Goal: Task Accomplishment & Management: Complete application form

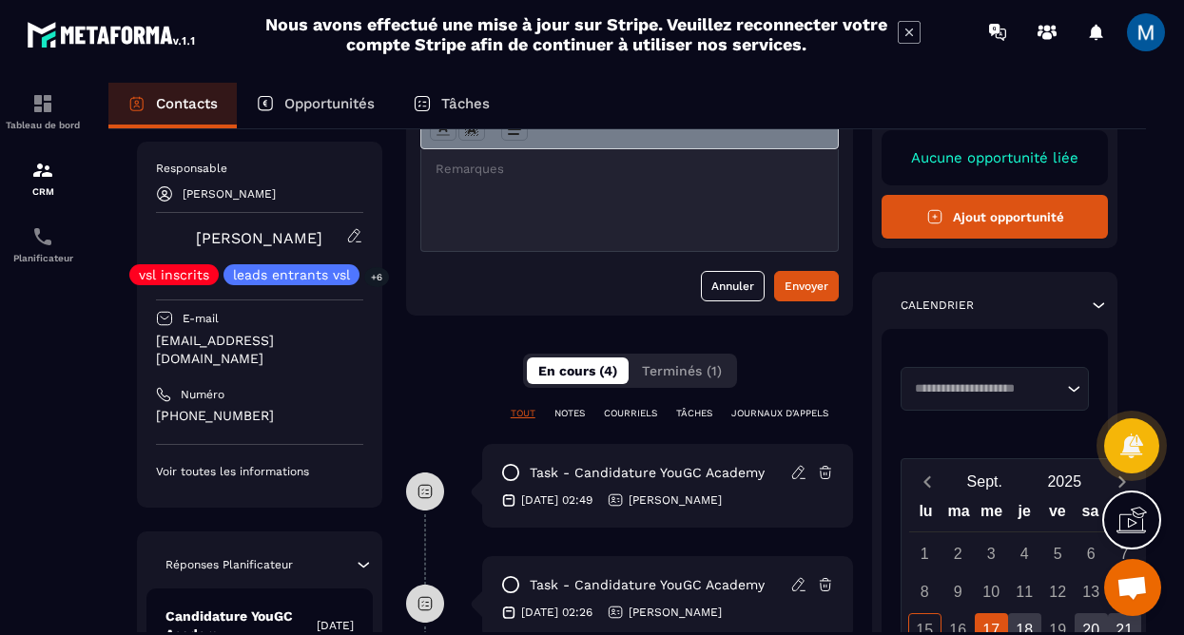
scroll to position [237, 0]
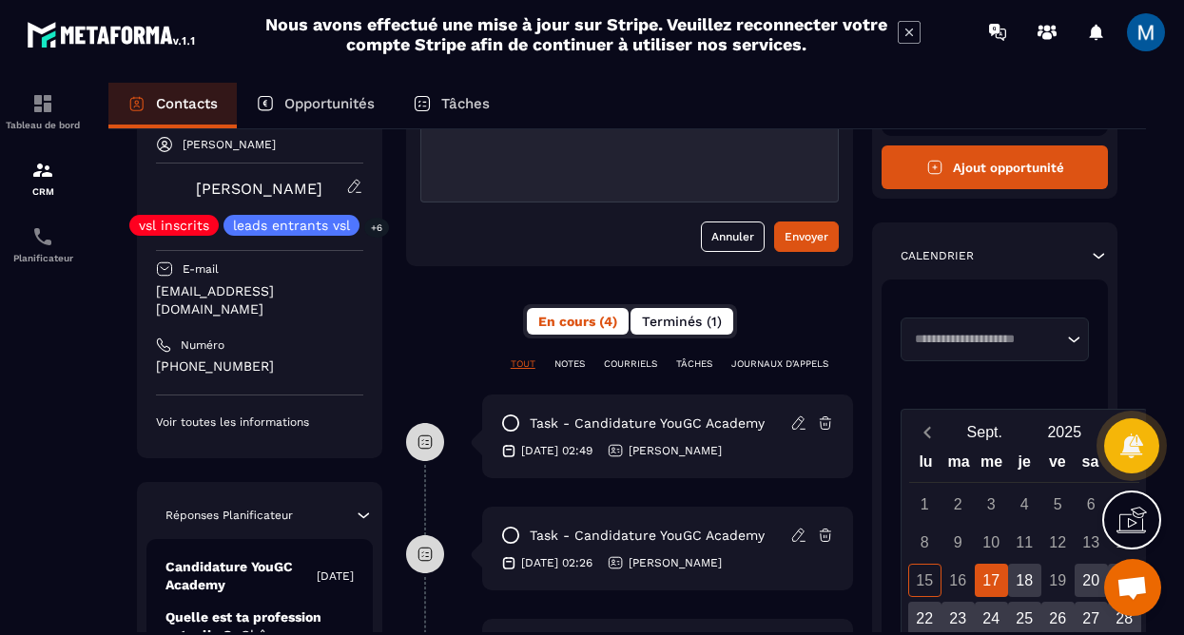
click at [662, 316] on span "Terminés (1)" at bounding box center [682, 321] width 80 height 15
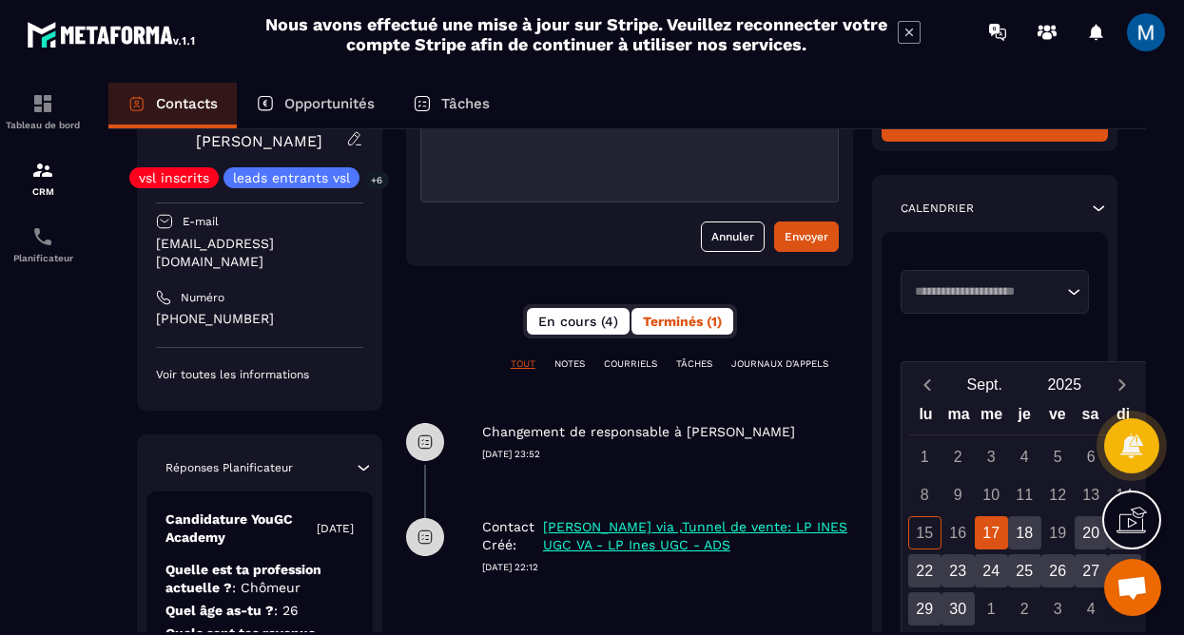
click at [575, 321] on span "En cours (4)" at bounding box center [578, 321] width 80 height 15
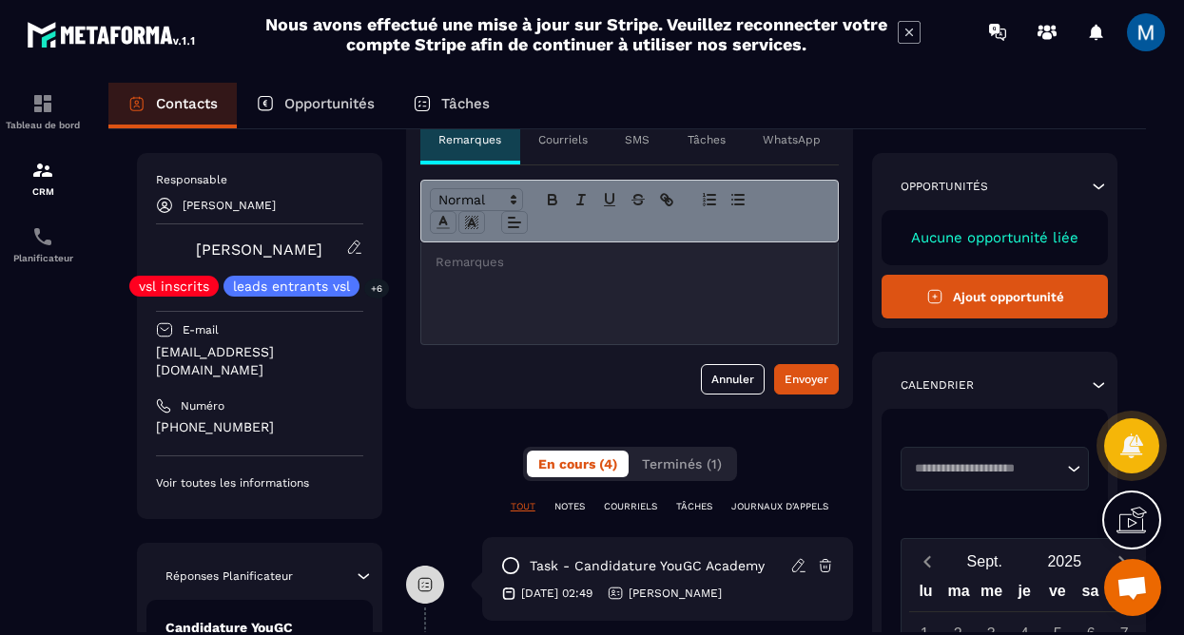
scroll to position [91, 0]
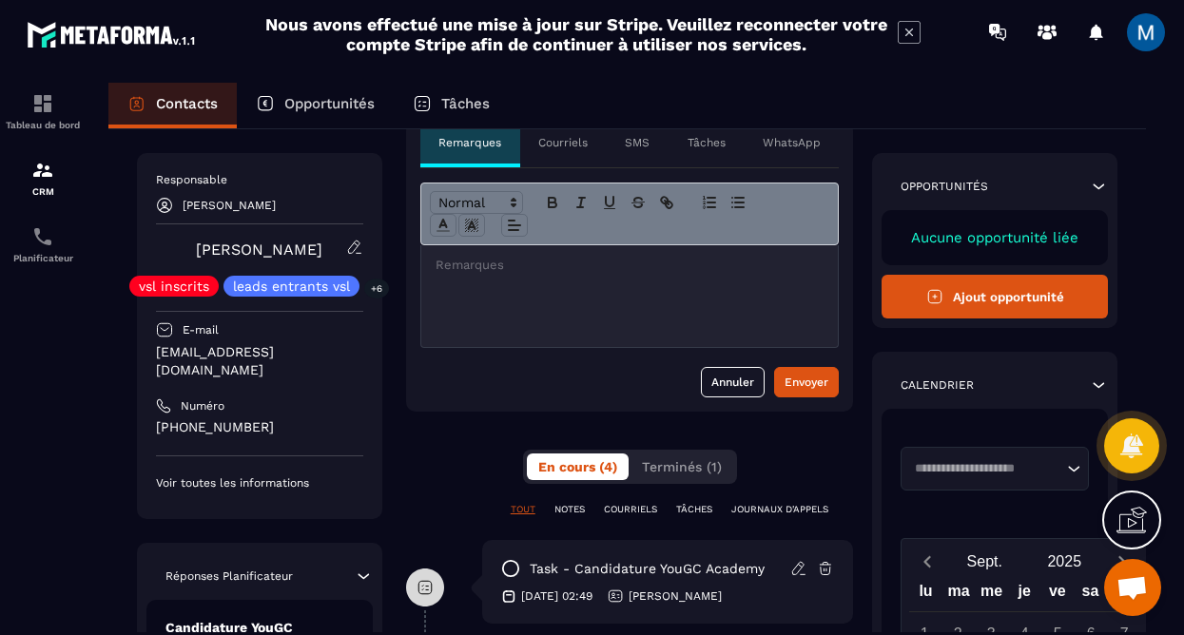
click at [1092, 187] on icon at bounding box center [1097, 186] width 19 height 19
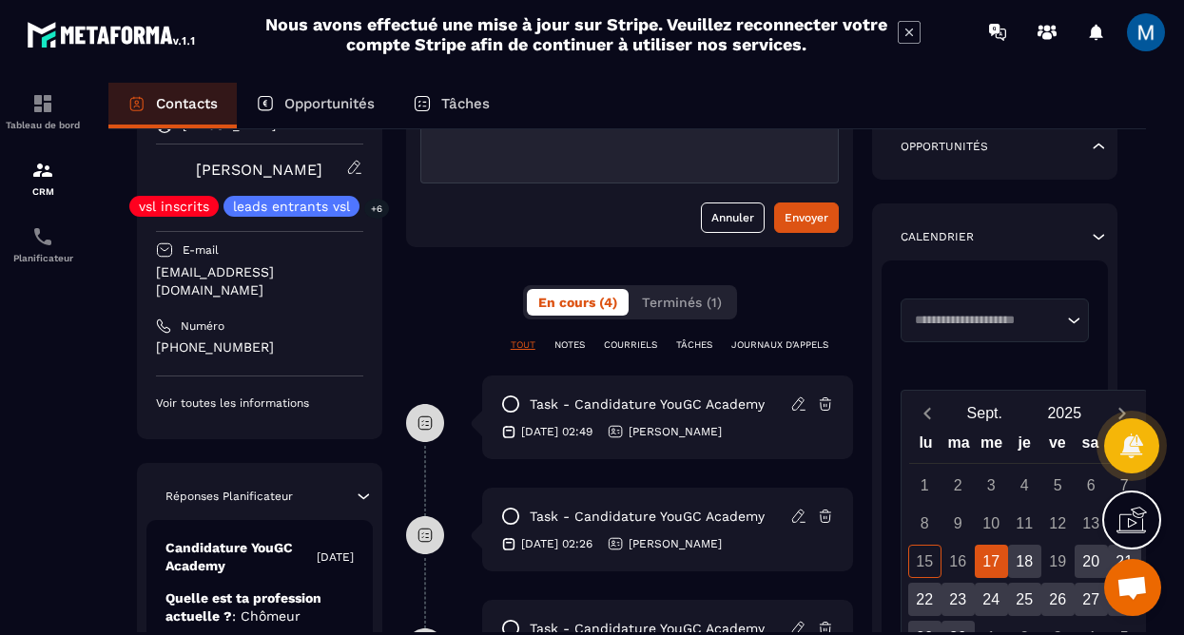
scroll to position [175, 0]
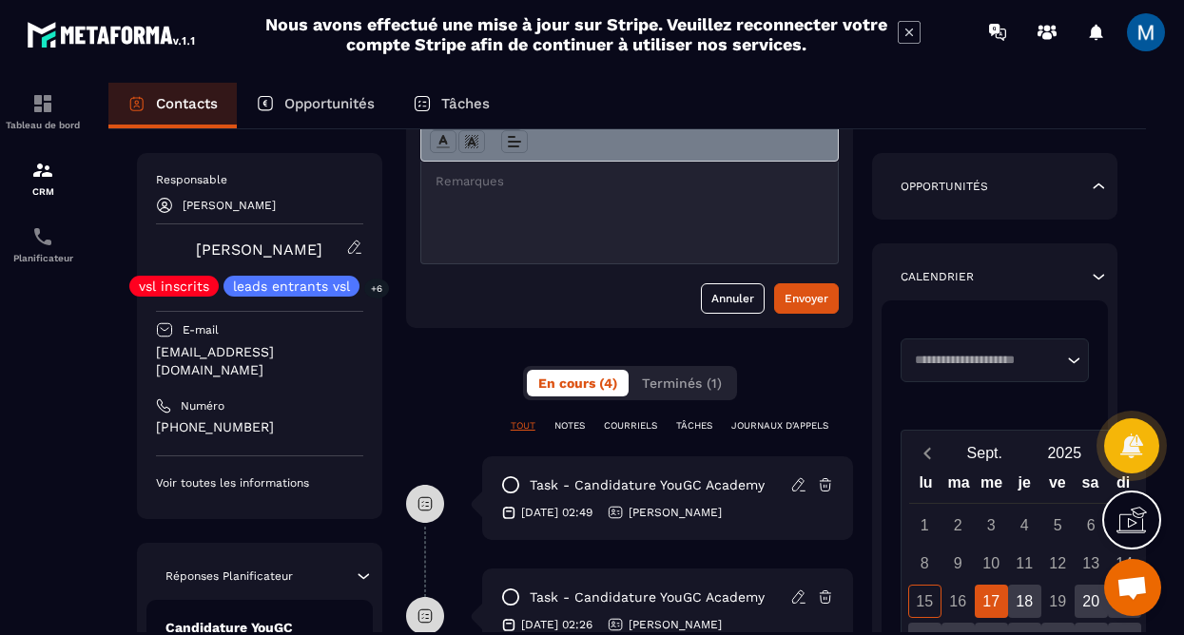
click at [1078, 203] on div "Opportunités" at bounding box center [994, 186] width 245 height 67
click at [1085, 194] on div "Opportunités" at bounding box center [994, 186] width 226 height 19
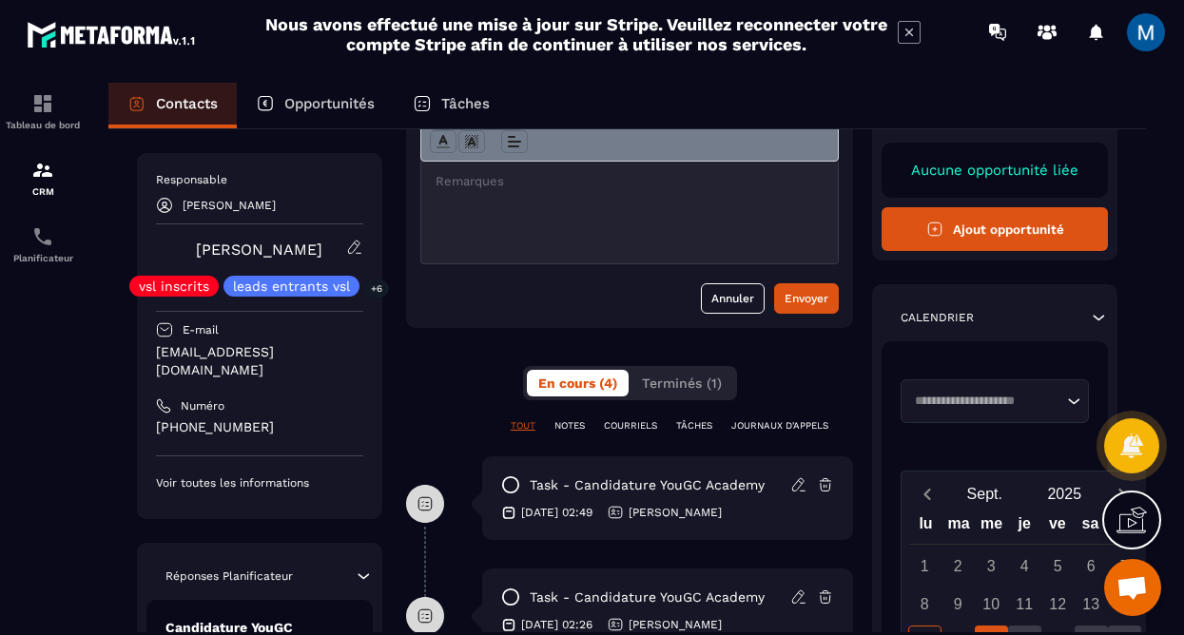
click at [1054, 230] on button "Ajout opportunité" at bounding box center [994, 229] width 226 height 44
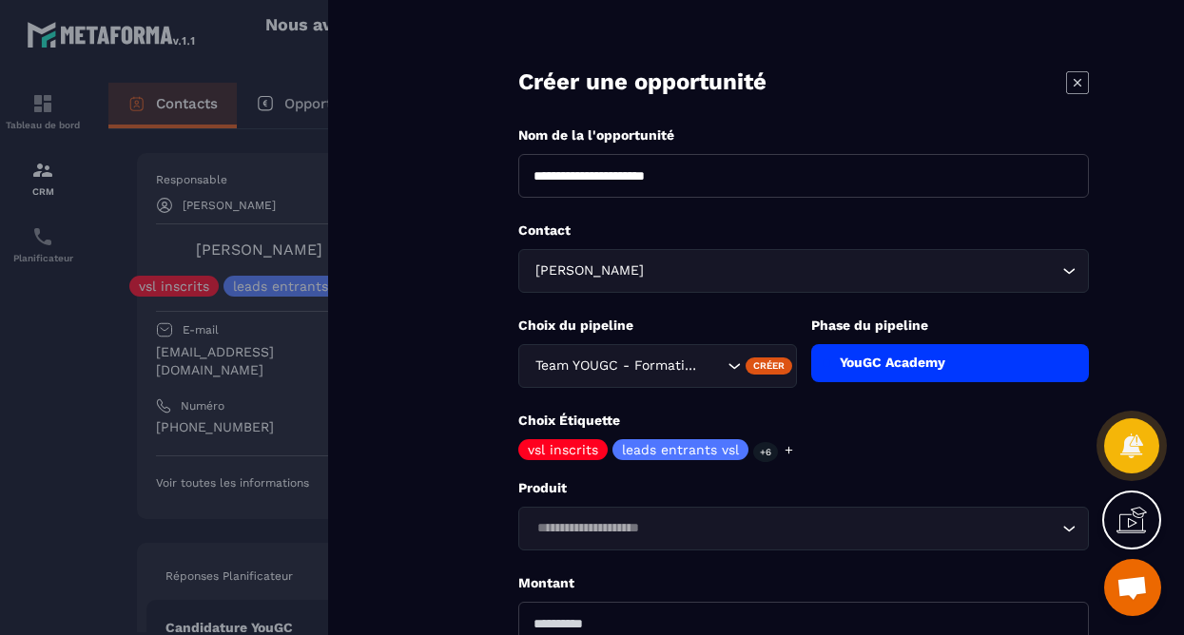
click at [871, 174] on input "**********" at bounding box center [803, 176] width 570 height 44
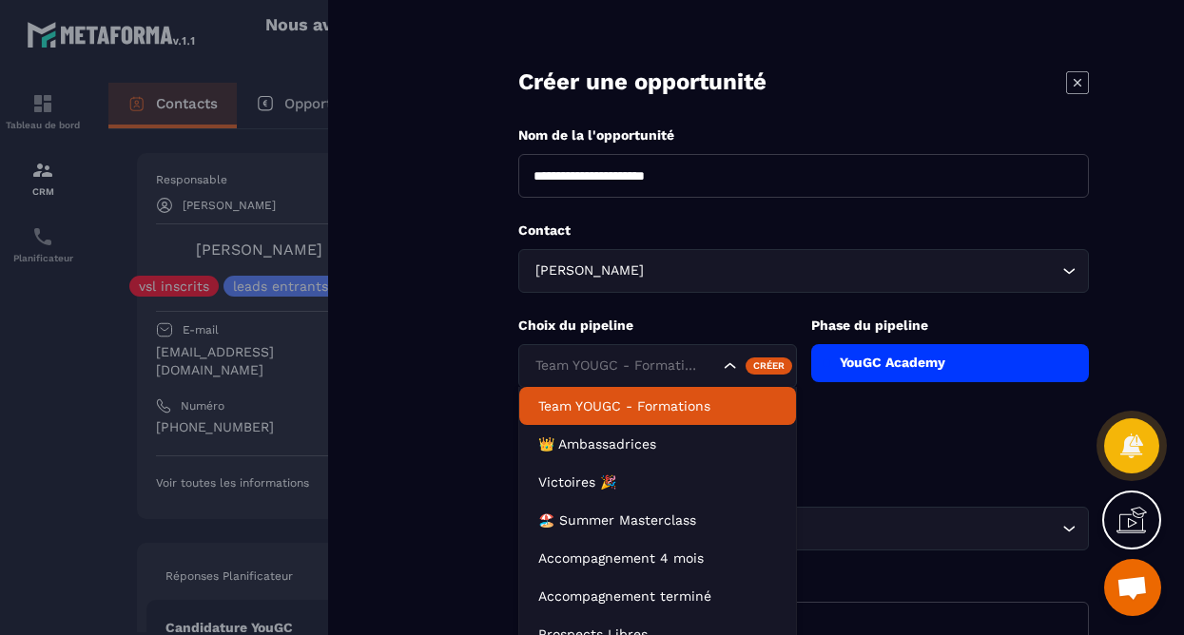
click at [728, 362] on icon "Search for option" at bounding box center [730, 365] width 19 height 19
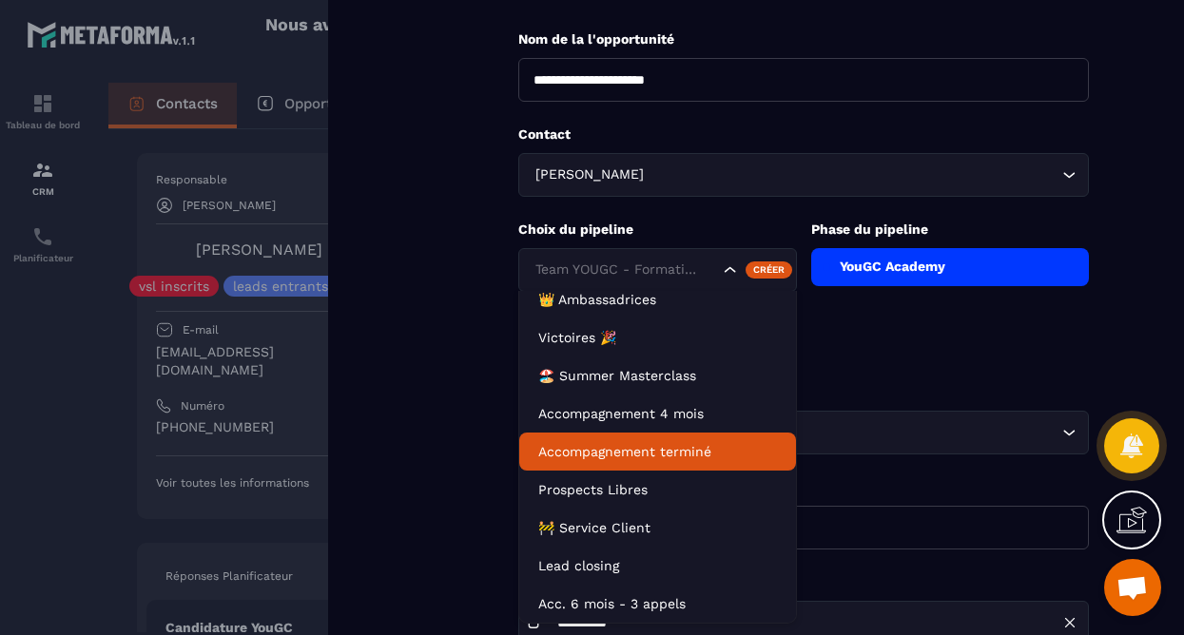
scroll to position [106, 0]
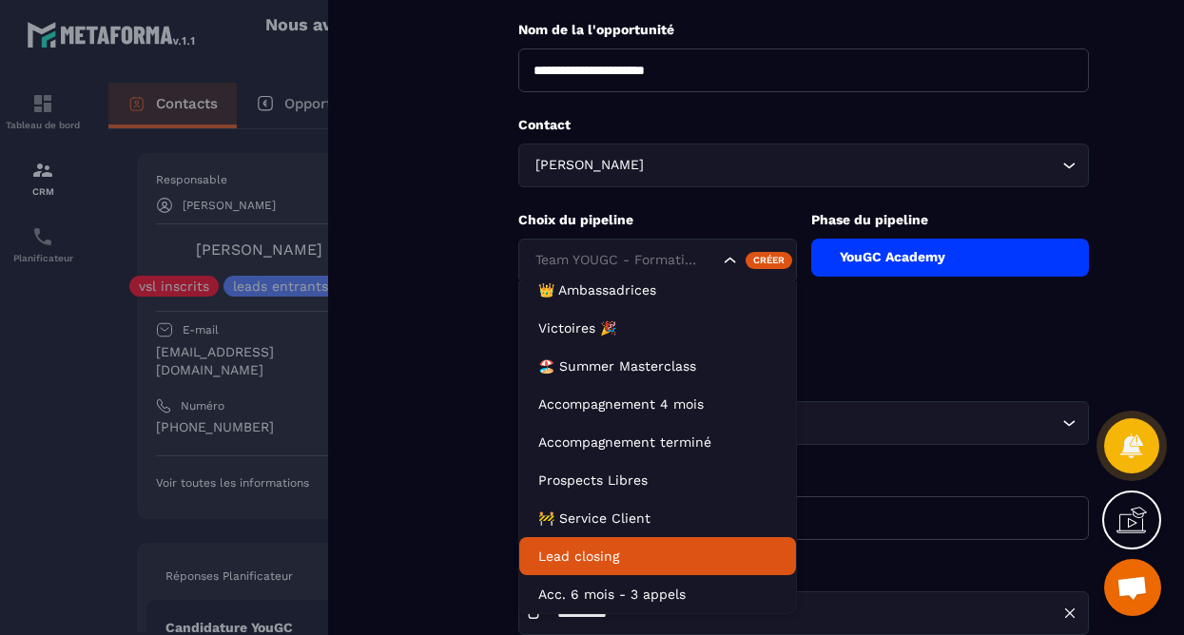
click at [713, 557] on p "Lead closing" at bounding box center [657, 556] width 239 height 19
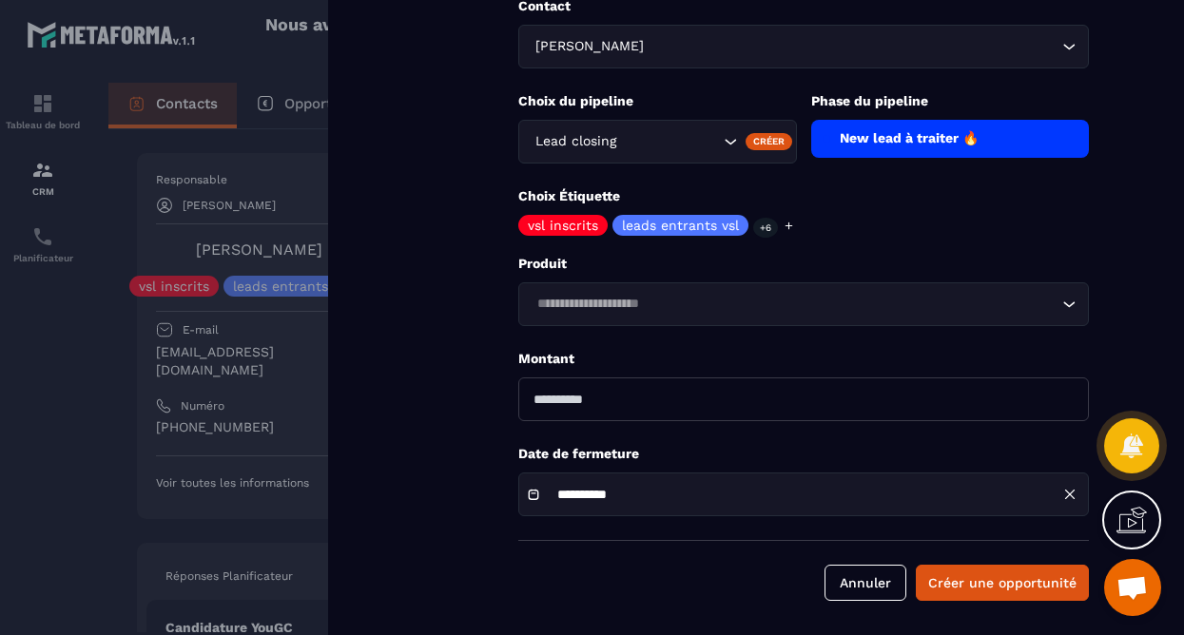
scroll to position [225, 0]
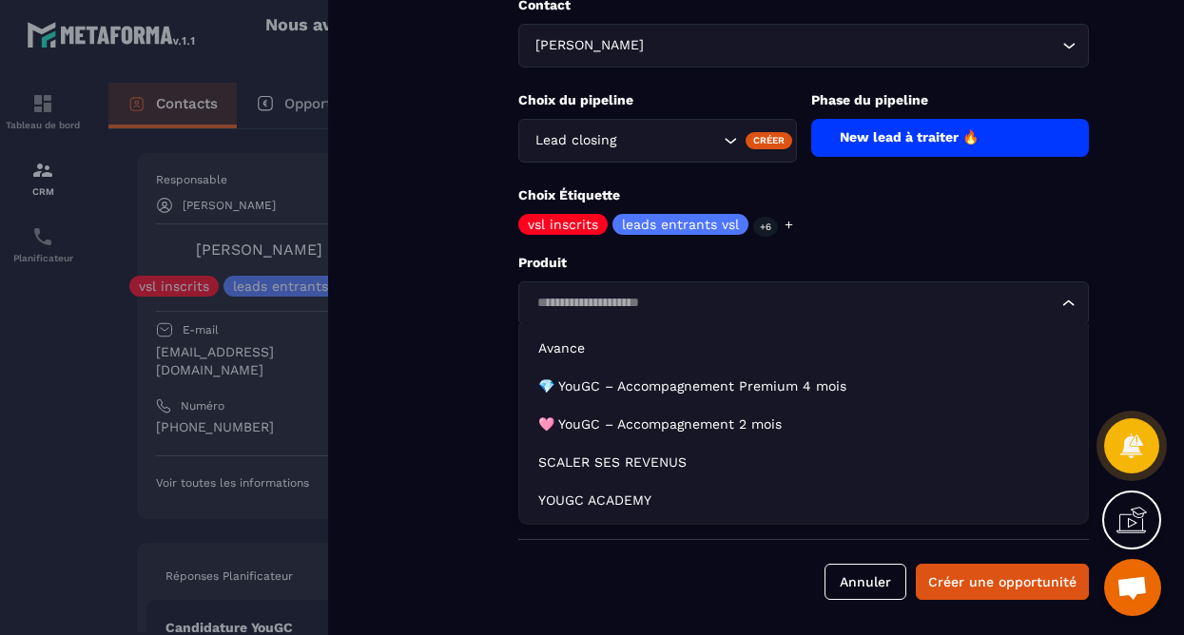
click at [843, 299] on input "Search for option" at bounding box center [793, 303] width 527 height 21
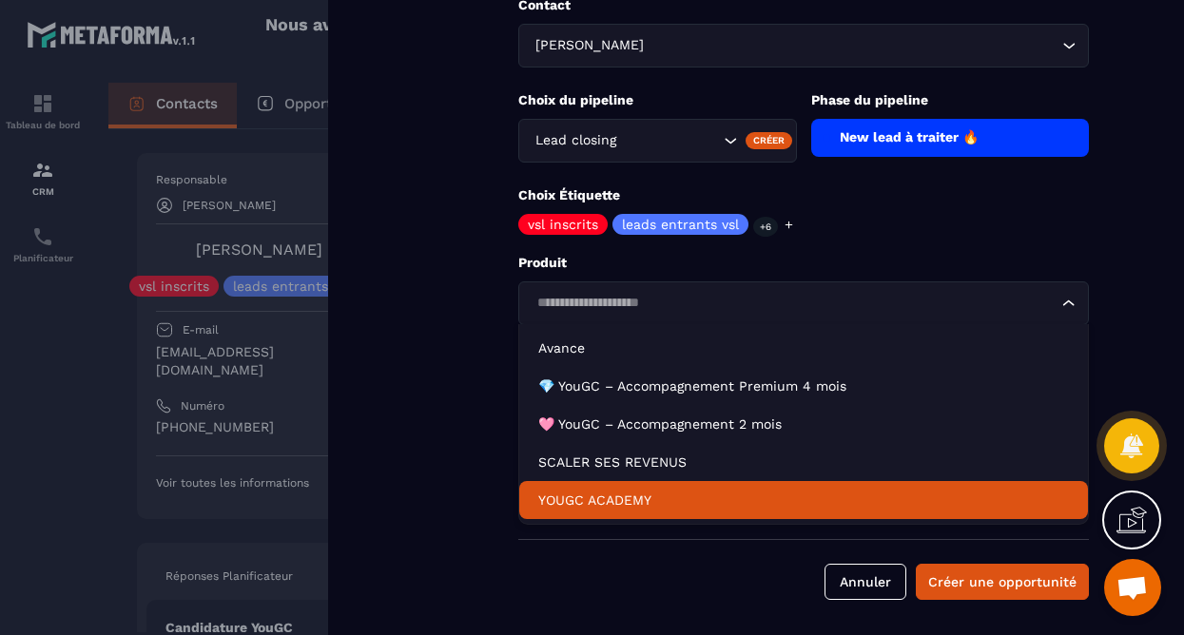
click at [783, 491] on p "YOUGC ACADEMY" at bounding box center [803, 500] width 530 height 19
type input "*******"
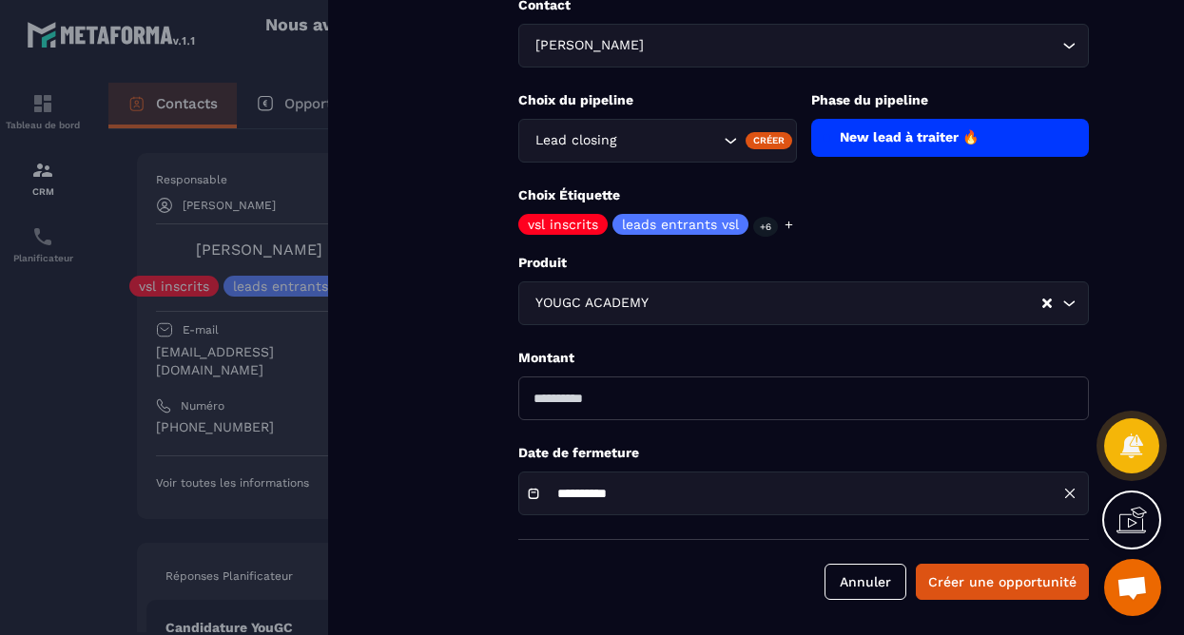
scroll to position [228, 0]
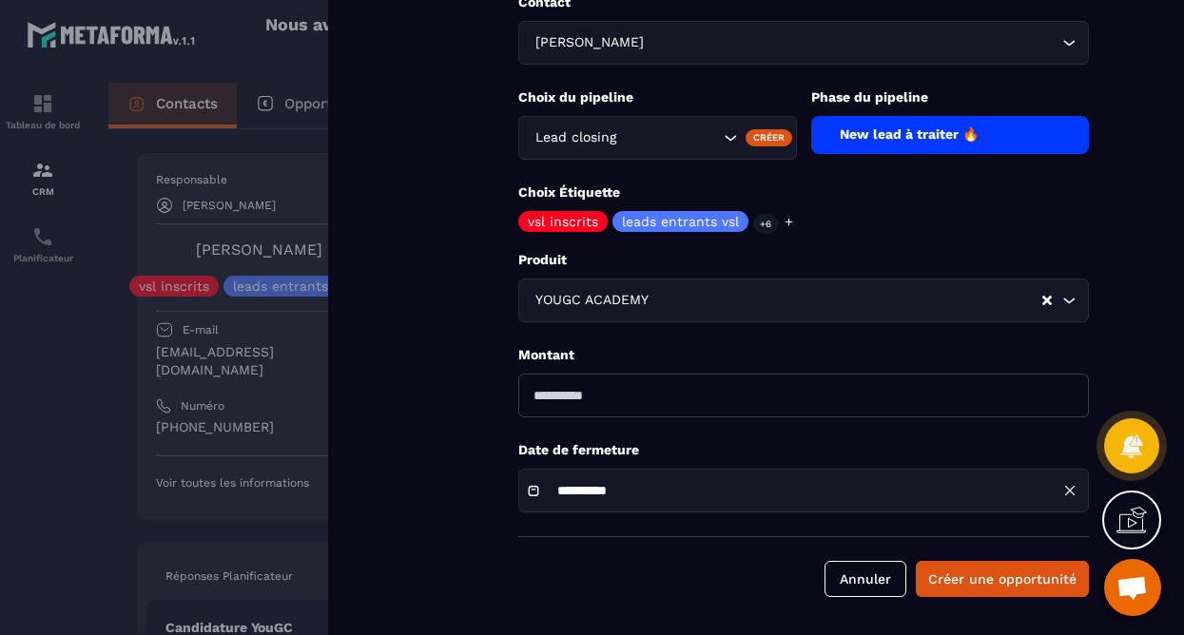
click at [655, 491] on input "**********" at bounding box center [619, 491] width 143 height 14
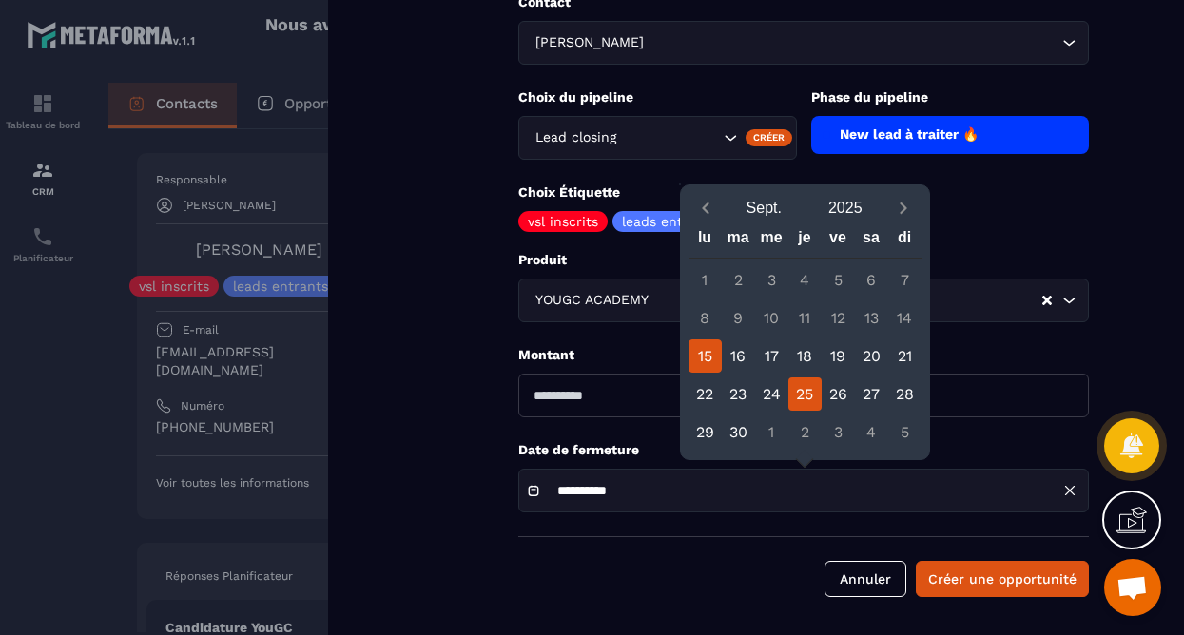
click at [800, 401] on div "25" at bounding box center [804, 393] width 33 height 33
type input "**********"
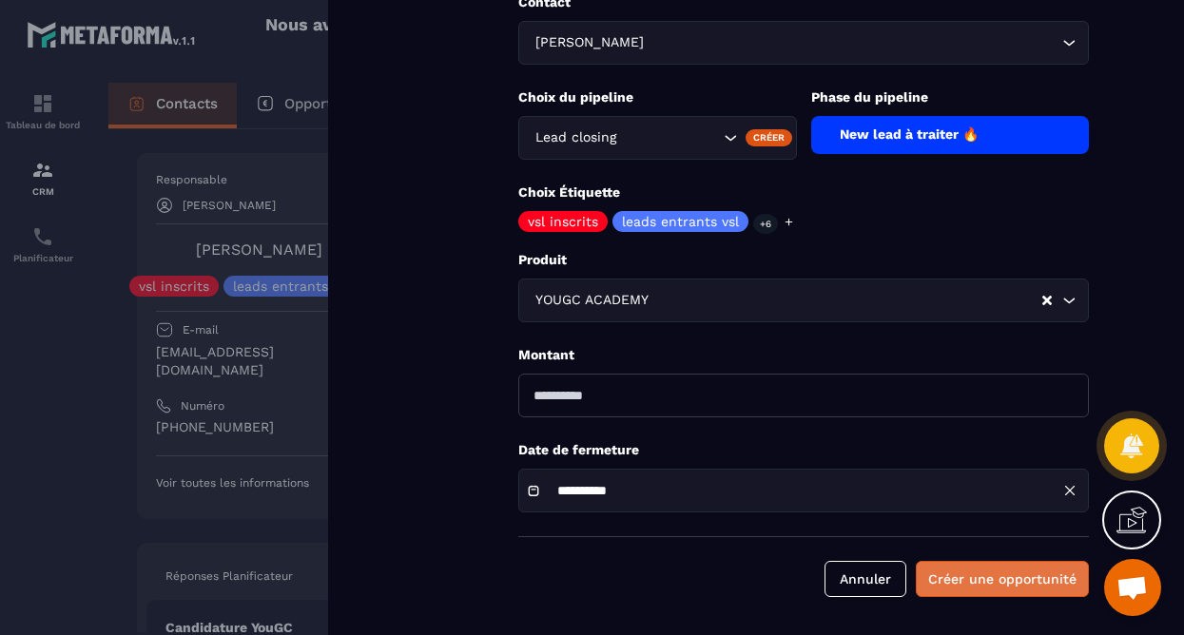
click at [986, 582] on button "Créer une opportunité" at bounding box center [1001, 579] width 173 height 36
